Goal: Task Accomplishment & Management: Use online tool/utility

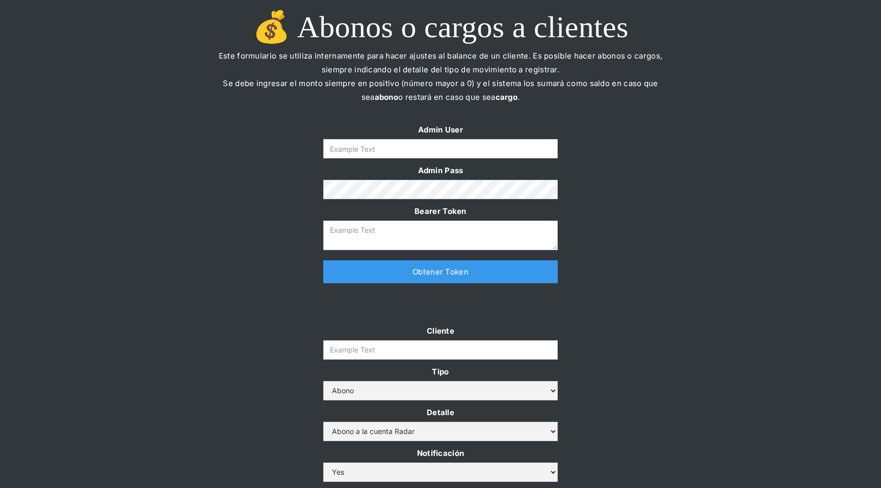
click at [473, 144] on input "Form" at bounding box center [440, 148] width 234 height 19
paste input "[EMAIL_ADDRESS][DOMAIN_NAME]"
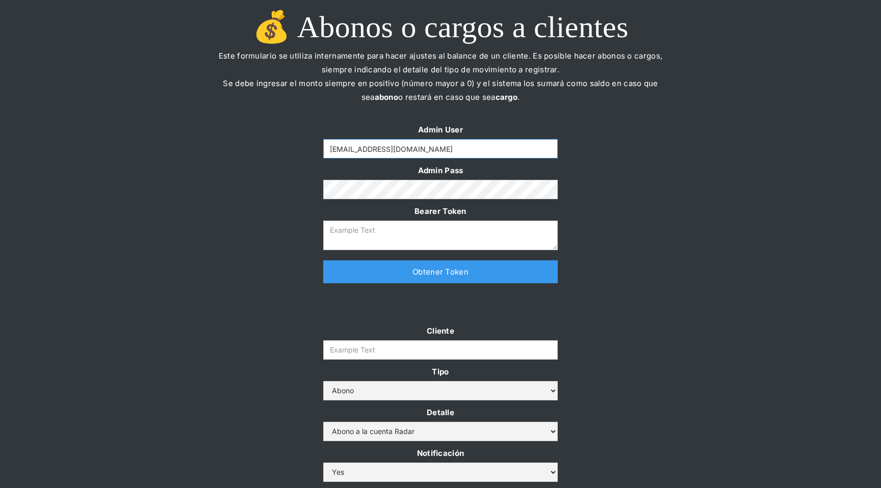
type input "[EMAIL_ADDRESS][DOMAIN_NAME]"
click at [373, 284] on div "Admin User [EMAIL_ADDRESS][DOMAIN_NAME] Admin Pass Bearer Token Thank you! Your…" at bounding box center [440, 208] width 255 height 171
click at [375, 280] on link "Obtener Token" at bounding box center [440, 271] width 234 height 23
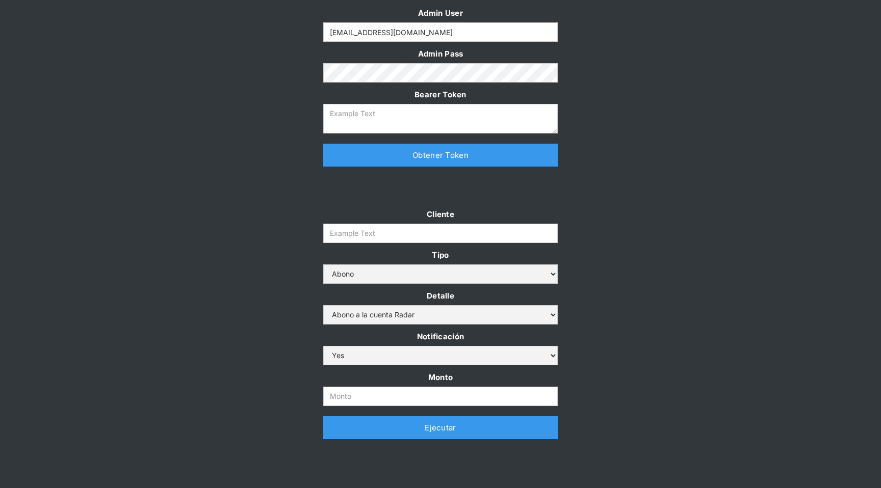
scroll to position [124, 0]
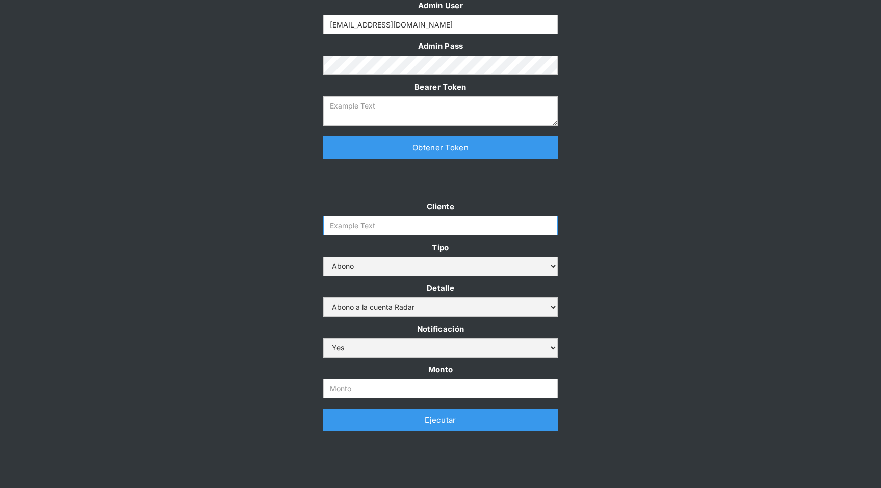
click at [346, 228] on input "Cliente" at bounding box center [440, 225] width 234 height 19
type textarea "[SECURITY_DATA]"
type input "prontopaga"
click at [373, 379] on input "Monto" at bounding box center [440, 388] width 234 height 19
type input "1.000.000.000"
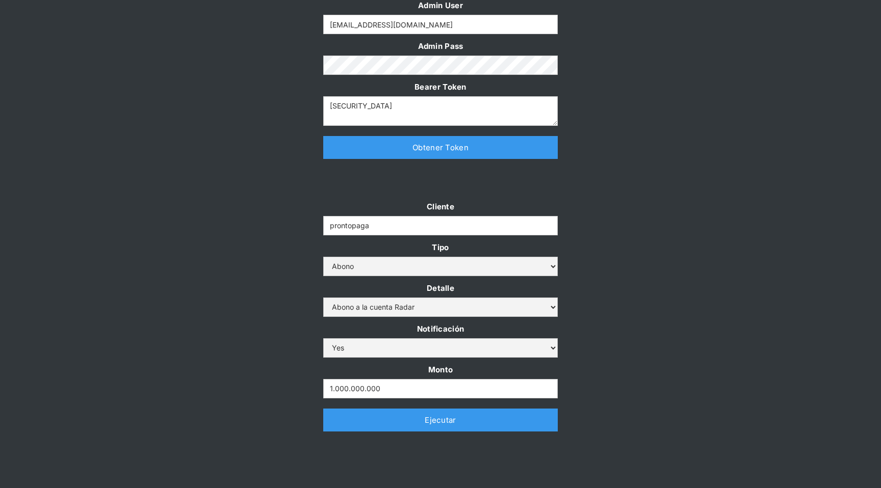
click at [426, 417] on link "Ejecutar" at bounding box center [440, 420] width 234 height 23
